Goal: Answer question/provide support: Share knowledge or assist other users

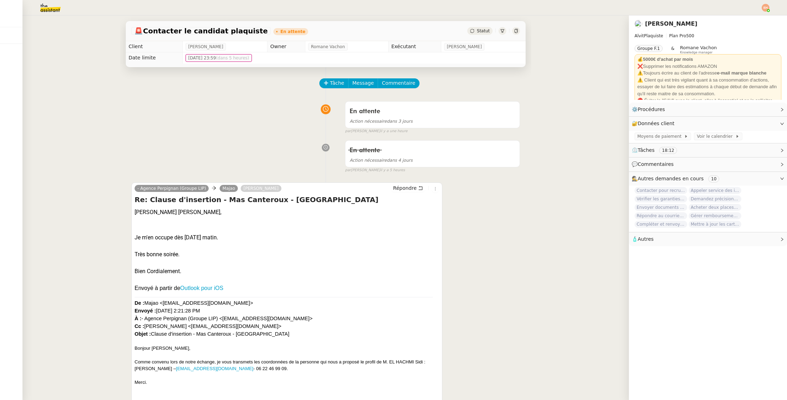
click at [50, 6] on img at bounding box center [45, 7] width 54 height 15
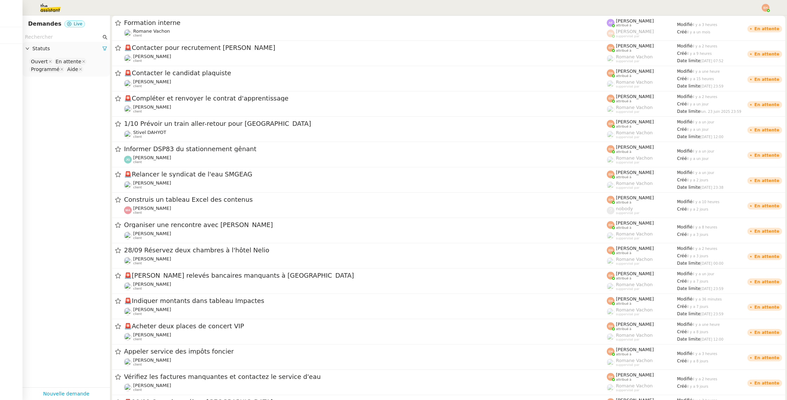
click at [55, 9] on img at bounding box center [45, 7] width 54 height 15
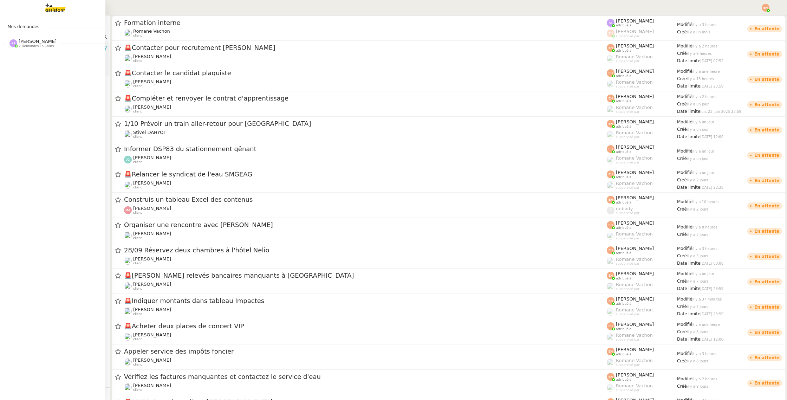
click at [18, 44] on div "[PERSON_NAME] 2 demandes en cours" at bounding box center [32, 43] width 47 height 9
click at [42, 64] on link "Préparer l'expédition complète des parfums [PERSON_NAME]" at bounding box center [52, 59] width 105 height 16
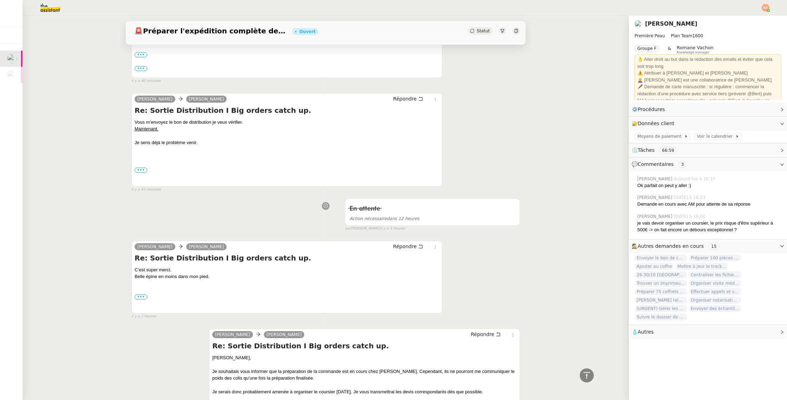
scroll to position [113, 0]
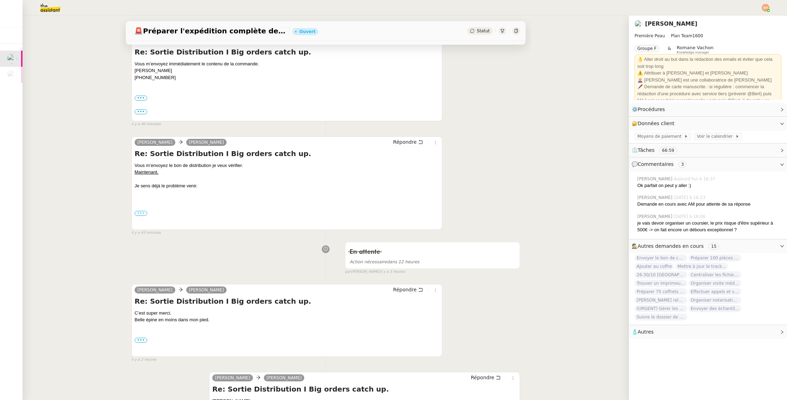
click at [144, 211] on label "•••" at bounding box center [141, 213] width 13 height 5
click at [0, 0] on input "•••" at bounding box center [0, 0] width 0 height 0
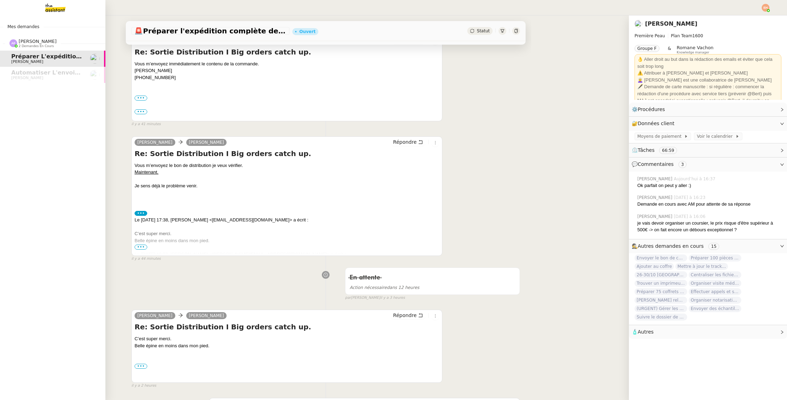
click at [44, 13] on img at bounding box center [49, 7] width 54 height 15
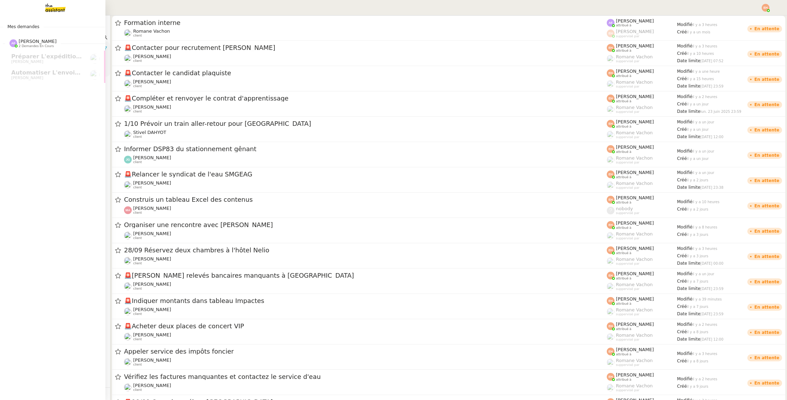
click at [38, 26] on span "Mes demandes" at bounding box center [23, 26] width 40 height 7
click at [64, 73] on span "Automatiser l'envoi de justificatifs" at bounding box center [67, 72] width 112 height 7
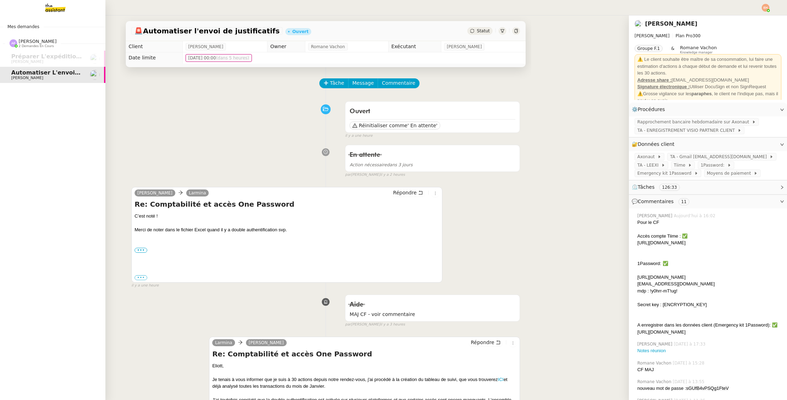
click at [55, 22] on div "Mes demandes [PERSON_NAME] 2 demandes en cours Préparer l'expédition complète d…" at bounding box center [52, 207] width 105 height 385
click at [57, 8] on img at bounding box center [49, 7] width 54 height 15
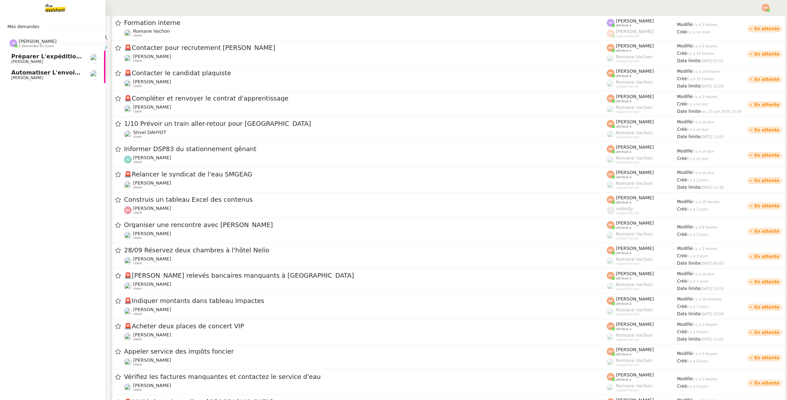
click at [63, 61] on span "[PERSON_NAME]" at bounding box center [46, 62] width 71 height 4
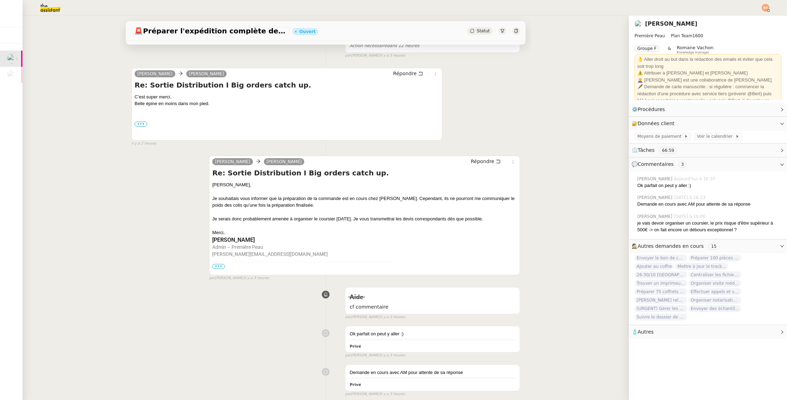
scroll to position [365, 0]
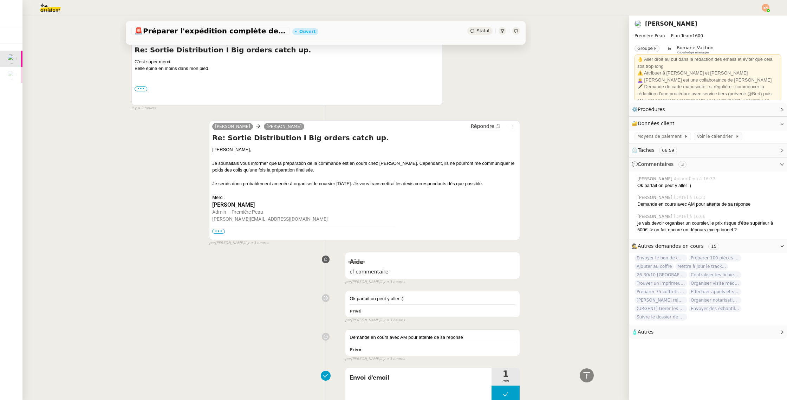
drag, startPoint x: 153, startPoint y: 67, endPoint x: 224, endPoint y: 69, distance: 71.4
click at [224, 69] on div "Belle épine en moins dans mon pied. ••• Le [DATE] 16:50, [PERSON_NAME] <[PERSON…" at bounding box center [287, 84] width 305 height 39
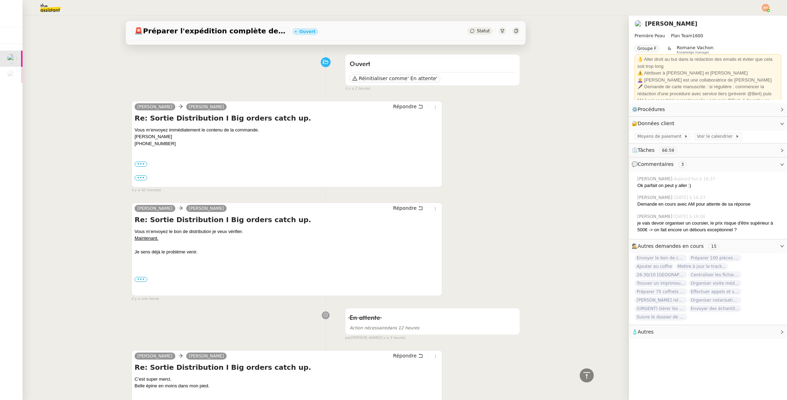
scroll to position [0, 0]
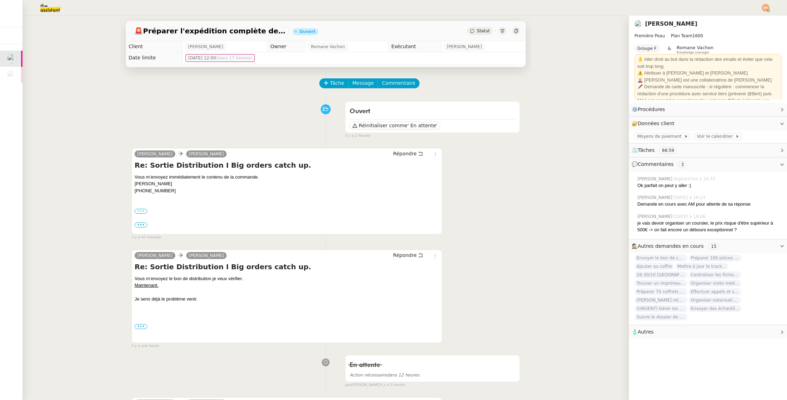
click at [142, 212] on label "•••" at bounding box center [141, 211] width 13 height 5
click at [0, 0] on input "•••" at bounding box center [0, 0] width 0 height 0
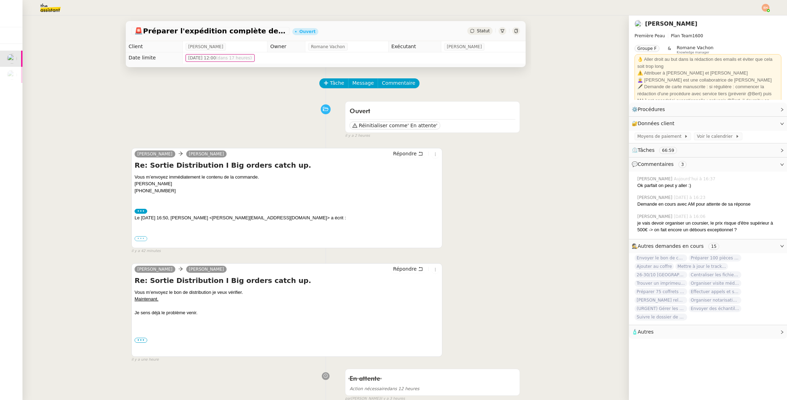
click at [141, 238] on label "•••" at bounding box center [141, 238] width 13 height 5
click at [0, 0] on input "•••" at bounding box center [0, 0] width 0 height 0
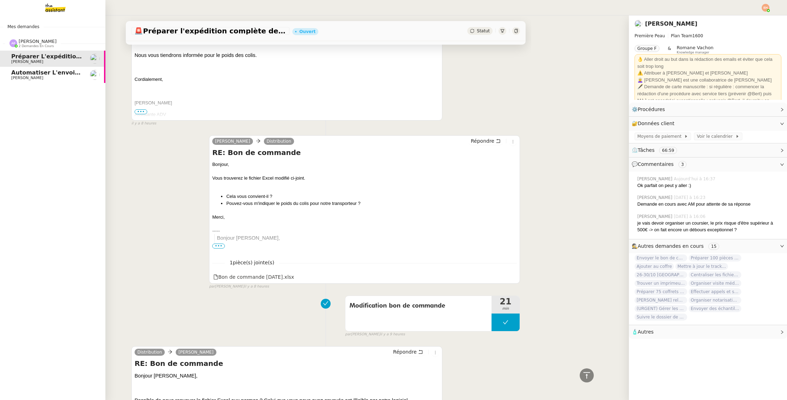
scroll to position [940, 0]
click at [29, 67] on link "Automatiser l'envoi de justificatifs [PERSON_NAME]" at bounding box center [52, 75] width 105 height 16
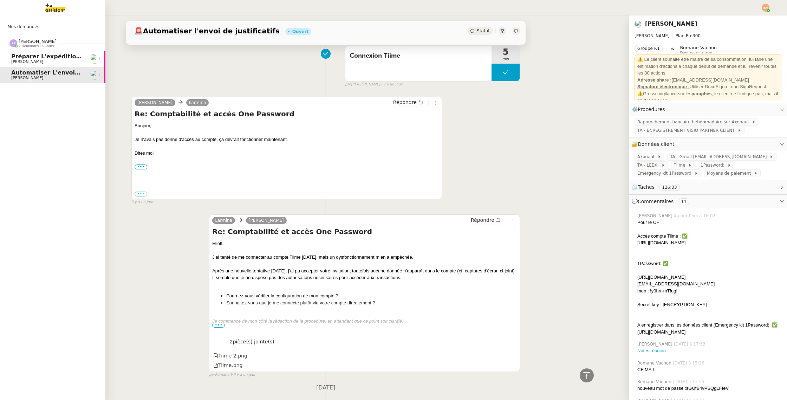
scroll to position [461, 0]
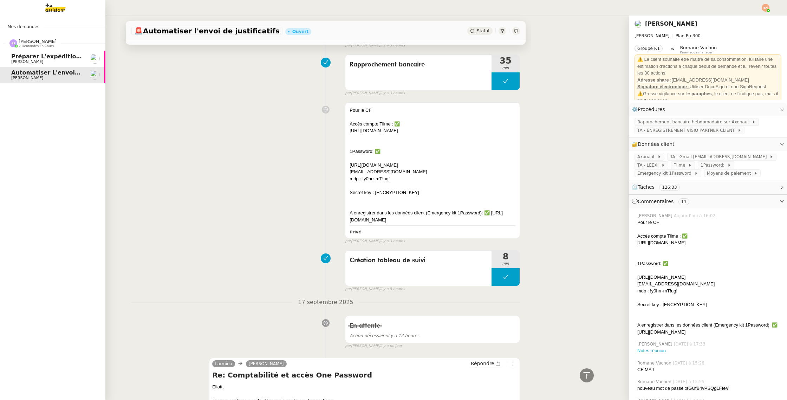
click at [48, 64] on span "[PERSON_NAME]" at bounding box center [46, 62] width 71 height 4
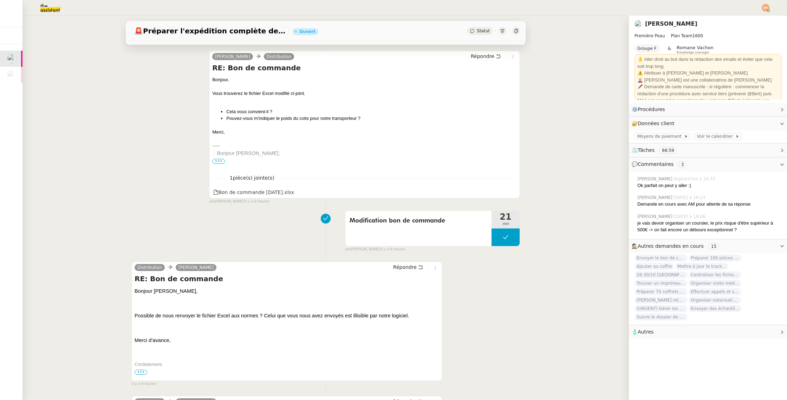
scroll to position [1042, 0]
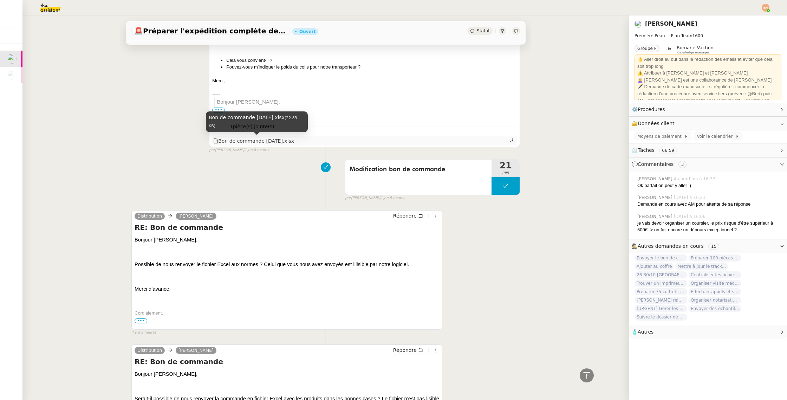
click at [285, 143] on div "Bon de commande [DATE].xlsx" at bounding box center [253, 141] width 81 height 8
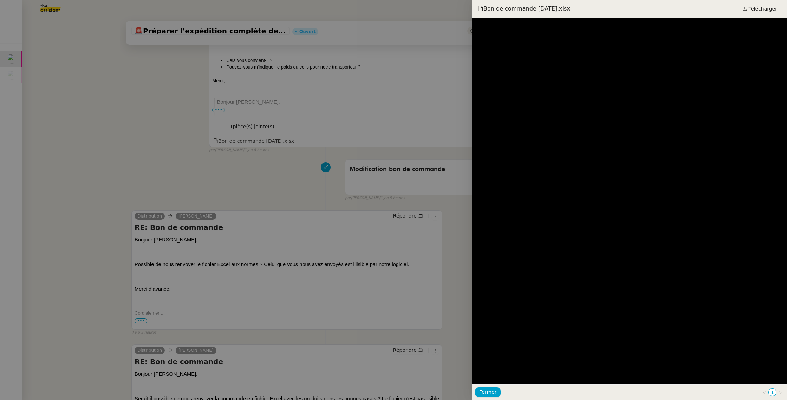
click at [380, 125] on div at bounding box center [393, 200] width 787 height 400
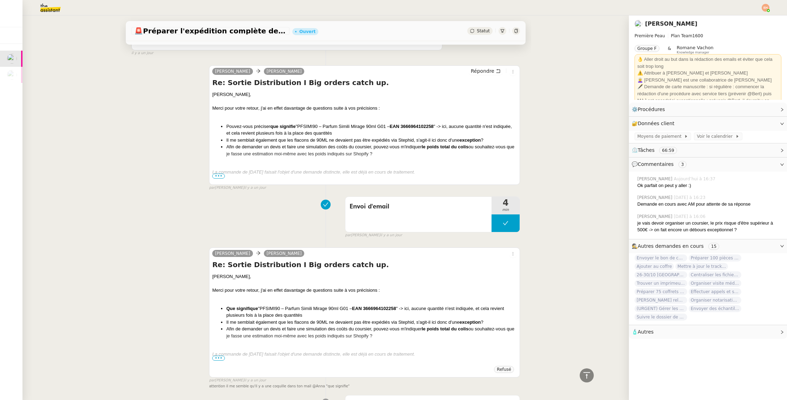
scroll to position [2289, 0]
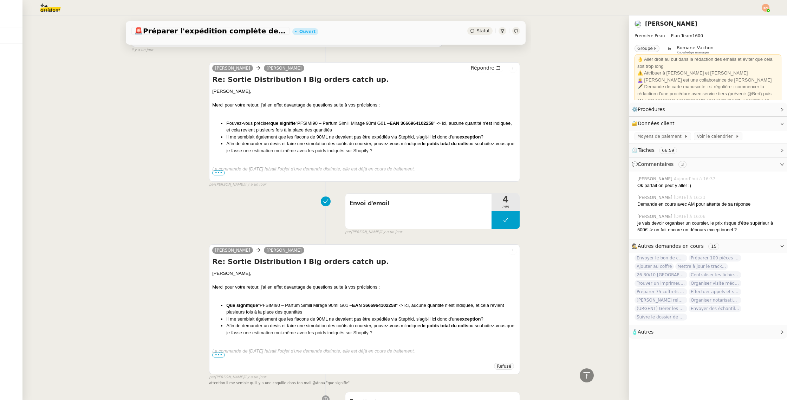
click at [49, 10] on img at bounding box center [45, 7] width 54 height 15
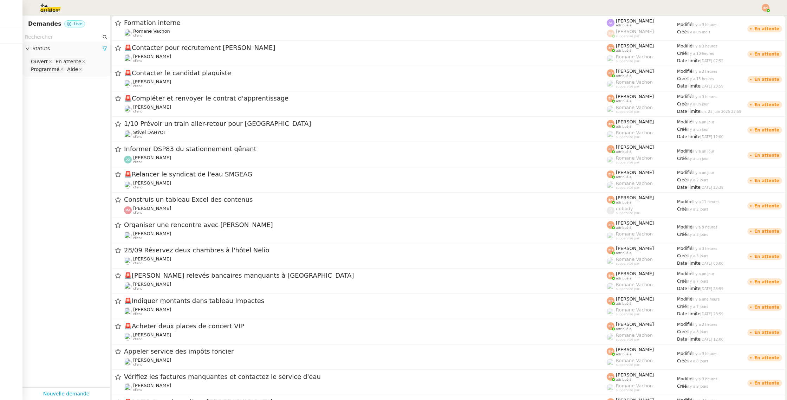
click at [49, 10] on img at bounding box center [45, 7] width 54 height 15
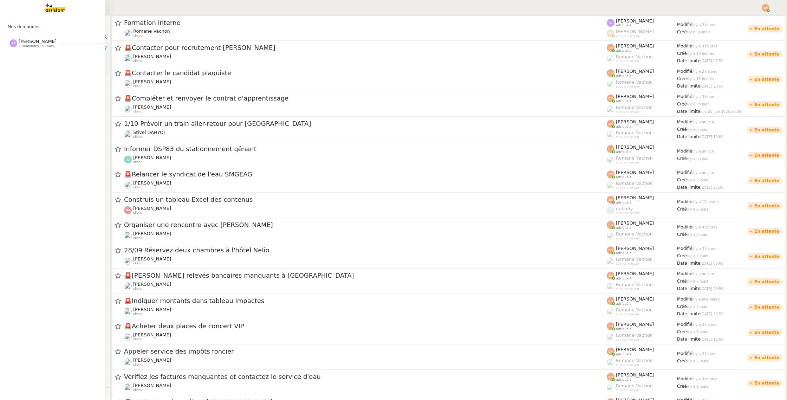
click at [18, 44] on div "[PERSON_NAME] 2 demandes en cours" at bounding box center [32, 43] width 47 height 9
click at [36, 61] on span "[PERSON_NAME]" at bounding box center [27, 61] width 32 height 5
